Goal: Transaction & Acquisition: Subscribe to service/newsletter

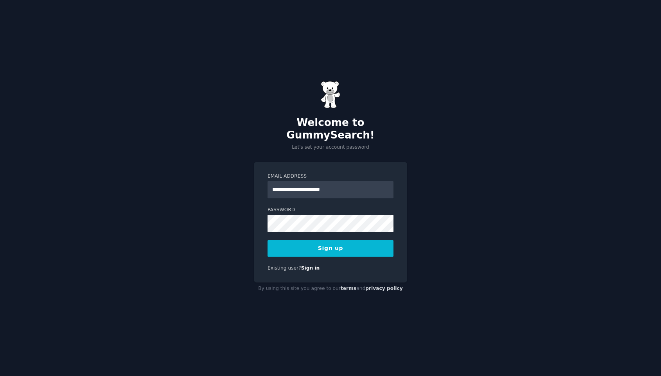
type input "**********"
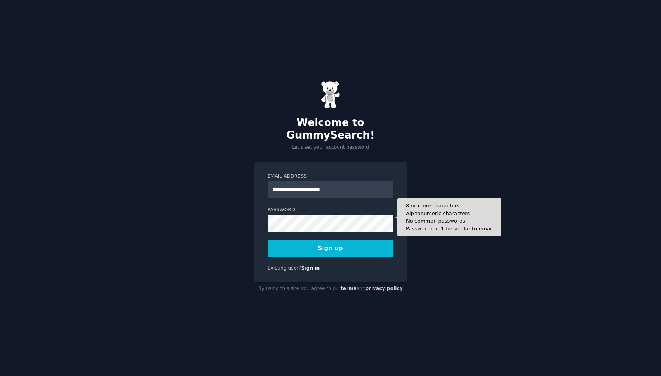
click at [267, 240] on button "Sign up" at bounding box center [330, 248] width 126 height 16
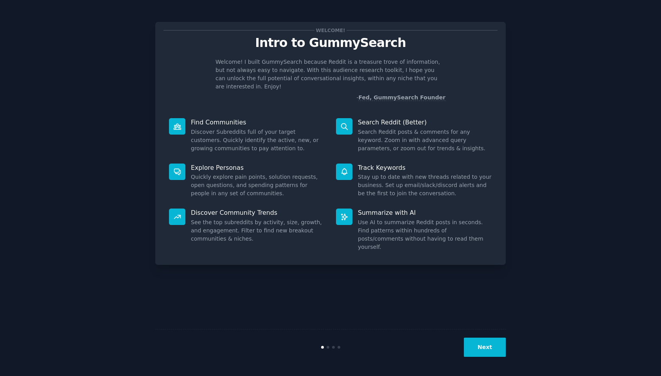
click at [482, 352] on button "Next" at bounding box center [485, 346] width 42 height 19
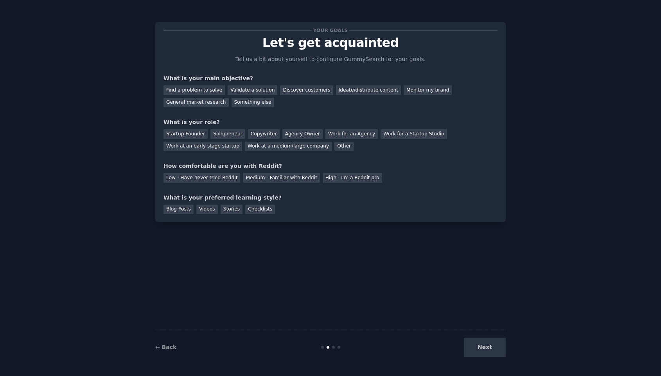
click at [481, 351] on div "Next" at bounding box center [447, 346] width 117 height 19
click at [486, 344] on div "Next" at bounding box center [447, 346] width 117 height 19
click at [209, 208] on div "Videos" at bounding box center [207, 209] width 22 height 10
click at [368, 88] on div "Ideate/distribute content" at bounding box center [368, 90] width 65 height 10
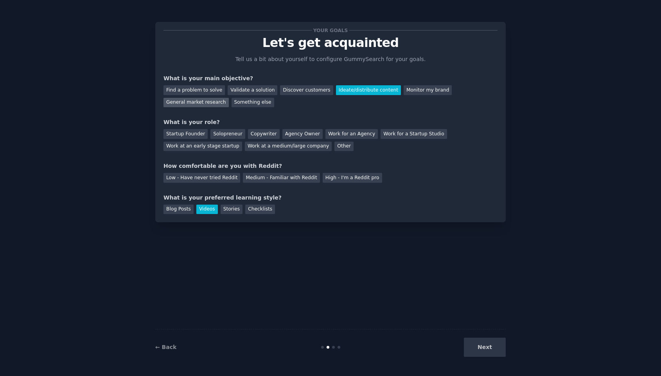
click at [223, 102] on div "General market research" at bounding box center [195, 103] width 65 height 10
click at [216, 134] on div "Solopreneur" at bounding box center [227, 134] width 34 height 10
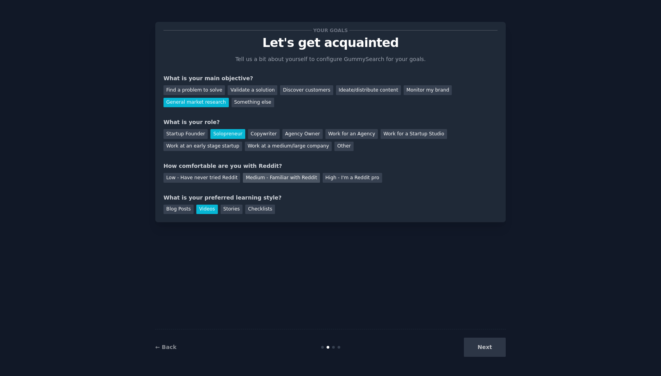
click at [280, 182] on div "Medium - Familiar with Reddit" at bounding box center [281, 178] width 77 height 10
click at [486, 342] on button "Next" at bounding box center [485, 346] width 42 height 19
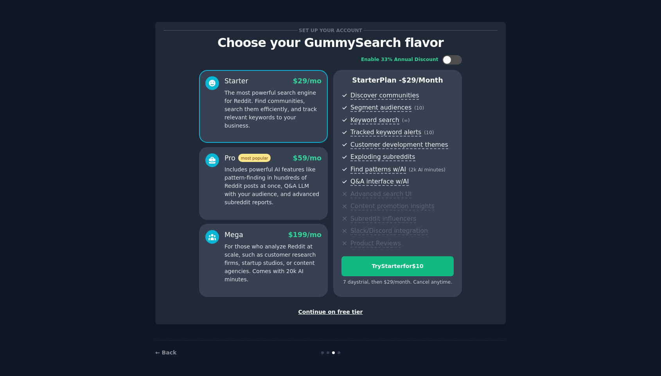
click at [321, 313] on div "Continue on free tier" at bounding box center [330, 312] width 334 height 8
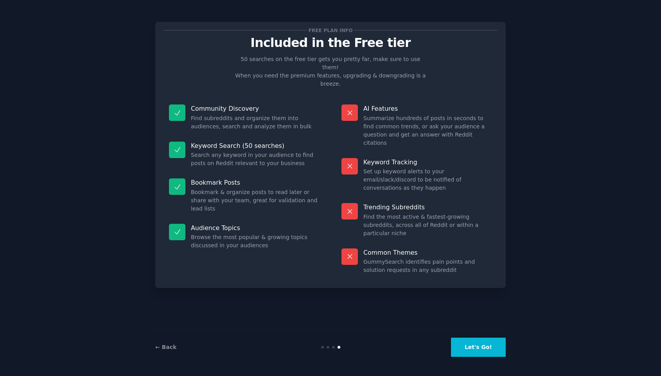
click at [481, 346] on button "Let's Go!" at bounding box center [478, 346] width 55 height 19
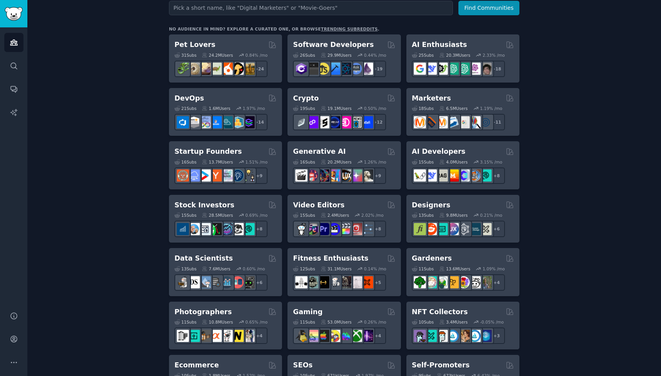
scroll to position [118, 0]
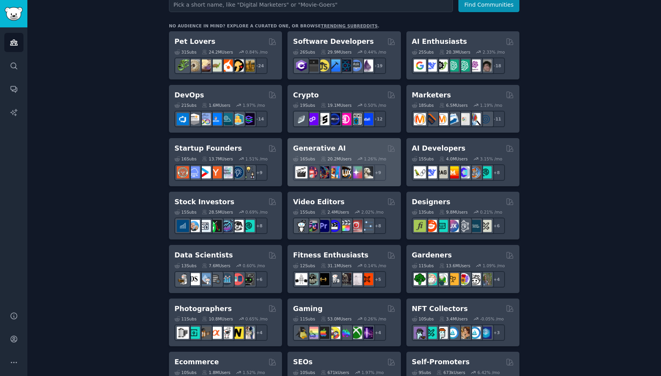
click at [303, 147] on h2 "Generative AI" at bounding box center [319, 148] width 53 height 10
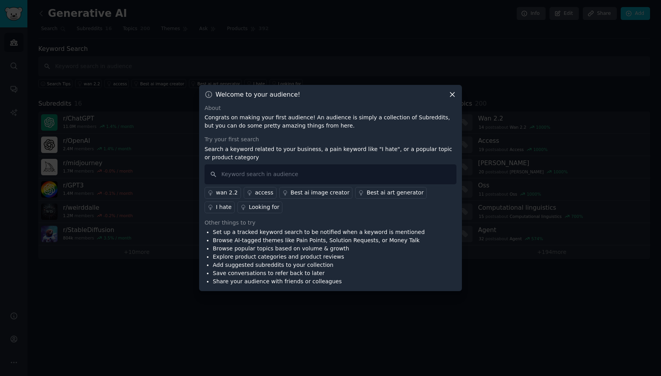
click at [453, 93] on icon at bounding box center [452, 94] width 4 height 4
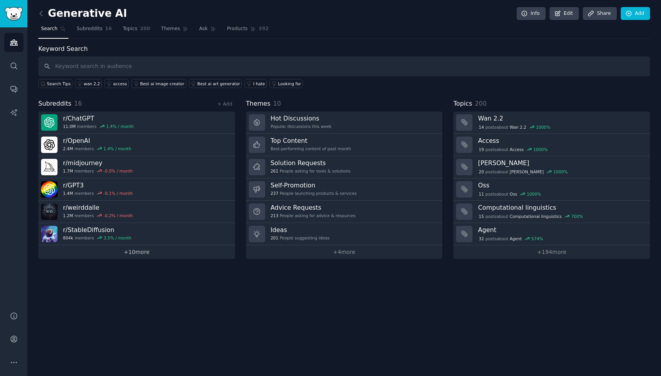
click at [144, 249] on link "+ 10 more" at bounding box center [136, 252] width 197 height 14
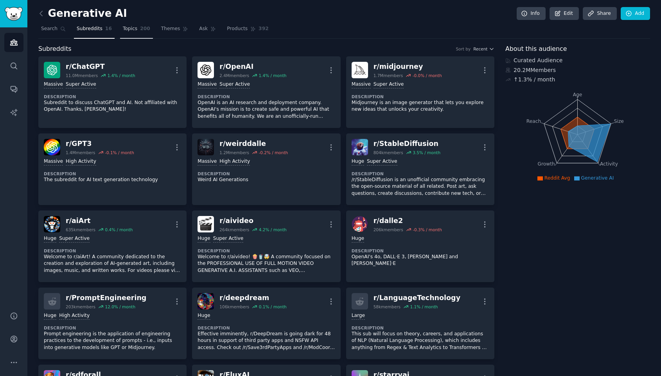
click at [132, 33] on link "Topics 200" at bounding box center [136, 31] width 33 height 16
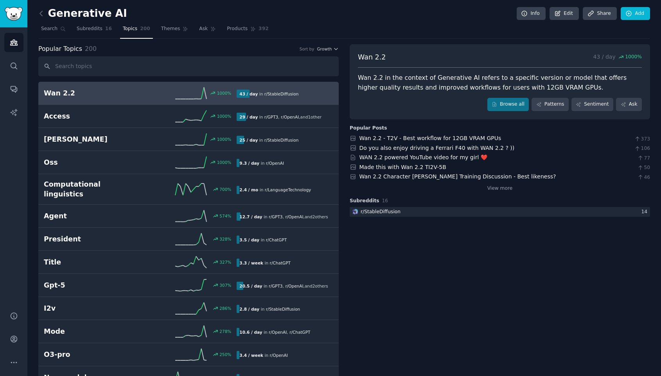
click at [81, 14] on h2 "Generative AI" at bounding box center [82, 13] width 89 height 13
click at [39, 14] on icon at bounding box center [41, 13] width 8 height 8
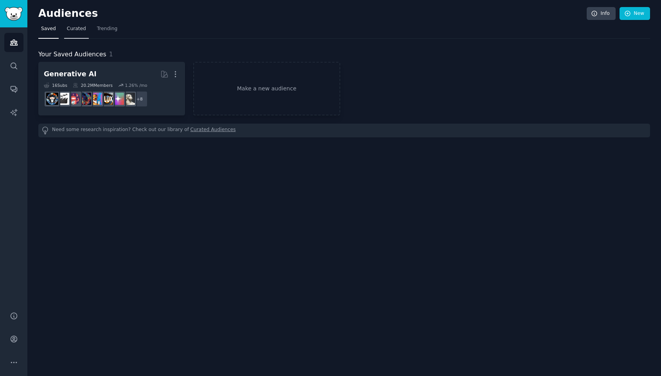
click at [75, 33] on link "Curated" at bounding box center [76, 31] width 25 height 16
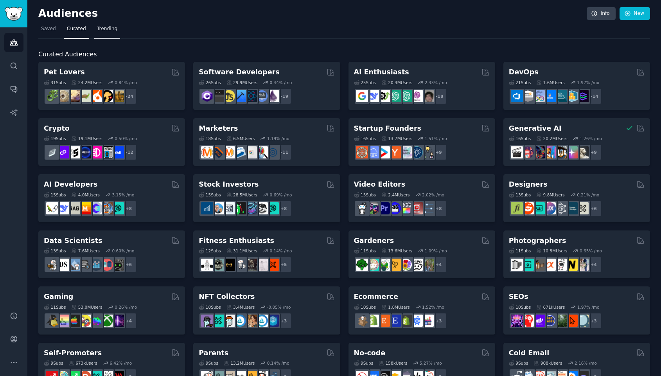
click at [109, 28] on span "Trending" at bounding box center [107, 28] width 20 height 7
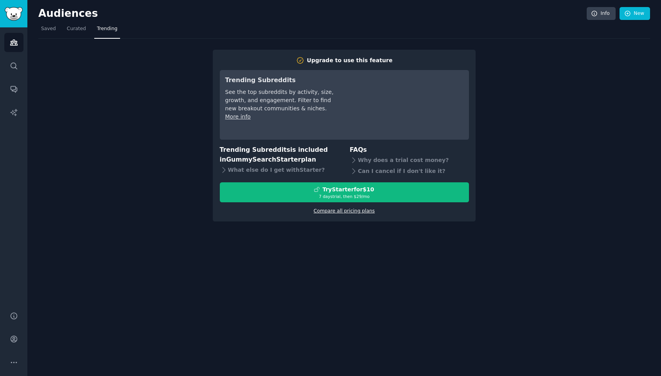
click at [332, 212] on link "Compare all pricing plans" at bounding box center [344, 210] width 61 height 5
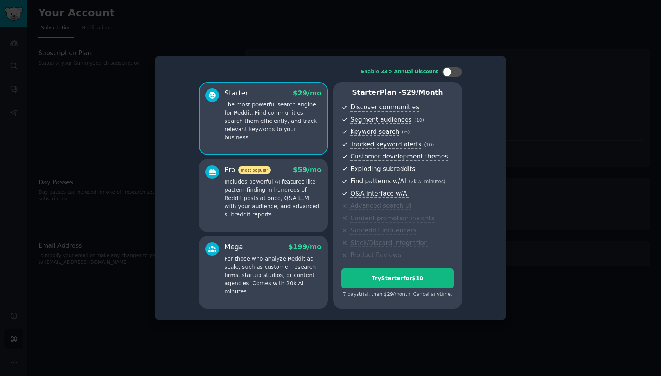
click at [497, 41] on div at bounding box center [330, 188] width 661 height 376
